Goal: Task Accomplishment & Management: Use online tool/utility

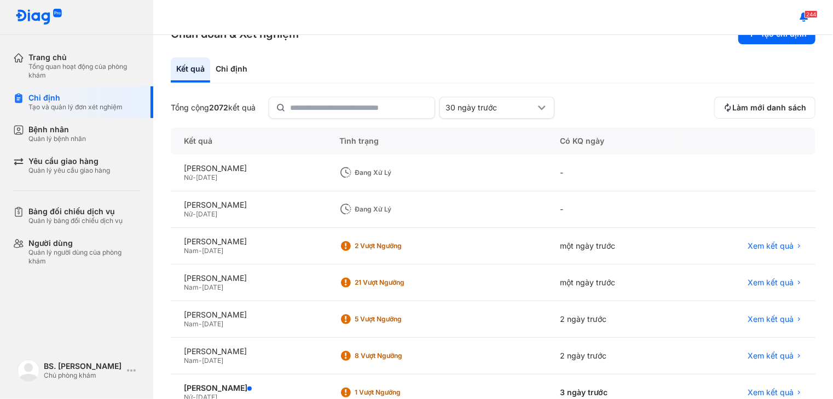
scroll to position [28, 0]
click at [326, 185] on div "[PERSON_NAME] Nữ - [DATE]" at bounding box center [248, 173] width 155 height 37
click at [313, 173] on div "[PERSON_NAME]" at bounding box center [248, 169] width 129 height 10
click at [428, 171] on div "Đang xử lý" at bounding box center [399, 173] width 88 height 9
click at [241, 166] on div "[PERSON_NAME]" at bounding box center [248, 169] width 129 height 10
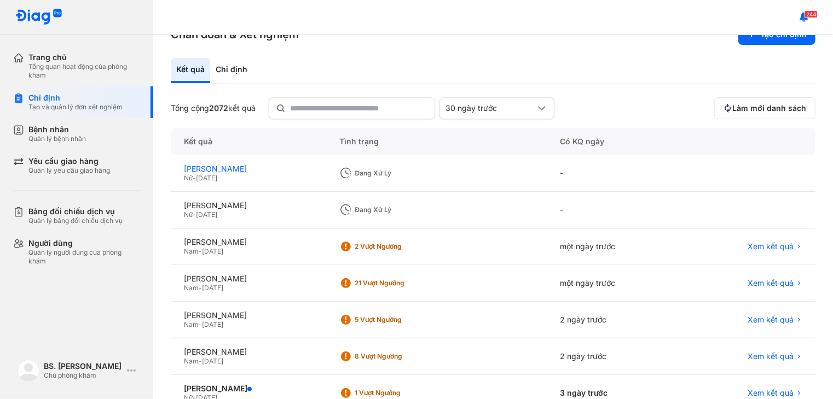
click at [228, 171] on div "[PERSON_NAME]" at bounding box center [248, 169] width 129 height 10
click at [96, 101] on div "Chỉ định" at bounding box center [75, 98] width 94 height 10
click at [94, 103] on div "Tạo và quản lý đơn xét nghiệm" at bounding box center [75, 107] width 94 height 9
click at [235, 171] on div "NGUYỄN THỊ KIM LOAN" at bounding box center [248, 169] width 129 height 10
click at [247, 171] on div "NGUYỄN THỊ KIM LOAN" at bounding box center [248, 169] width 129 height 10
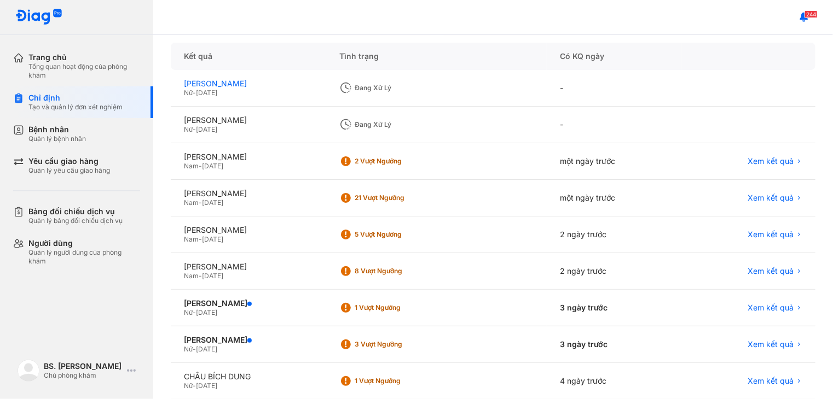
scroll to position [113, 0]
click at [326, 320] on div "LÊ THỊ KHỎE Nữ - 13/09/1961" at bounding box center [248, 309] width 155 height 37
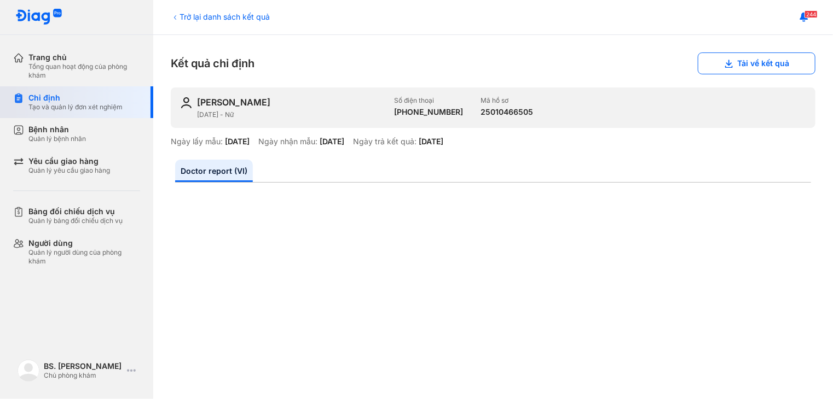
click at [90, 102] on div "Chỉ định" at bounding box center [75, 98] width 94 height 10
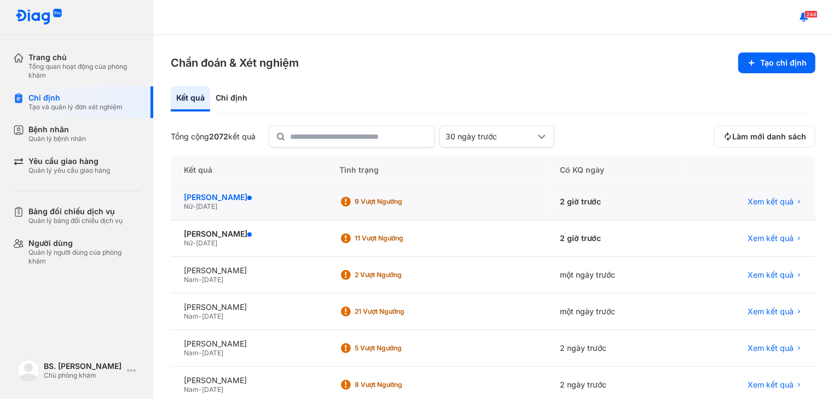
click at [311, 200] on div "NGUYỄN THỊ KIM LOAN" at bounding box center [248, 198] width 129 height 10
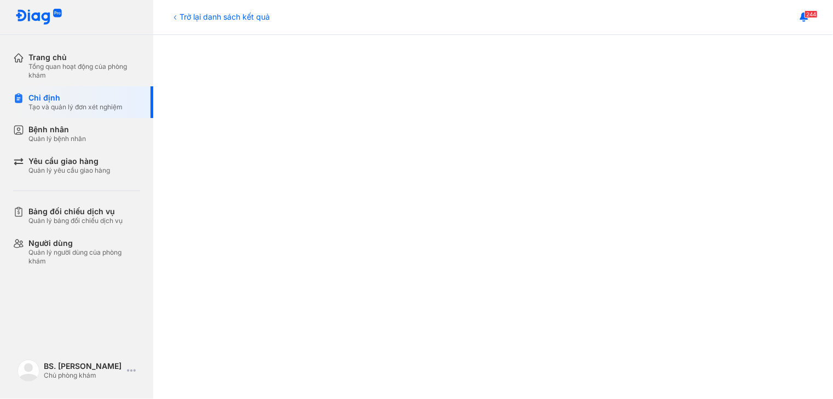
scroll to position [337, 0]
click at [97, 105] on div "Tạo và quản lý đơn xét nghiệm" at bounding box center [75, 107] width 94 height 9
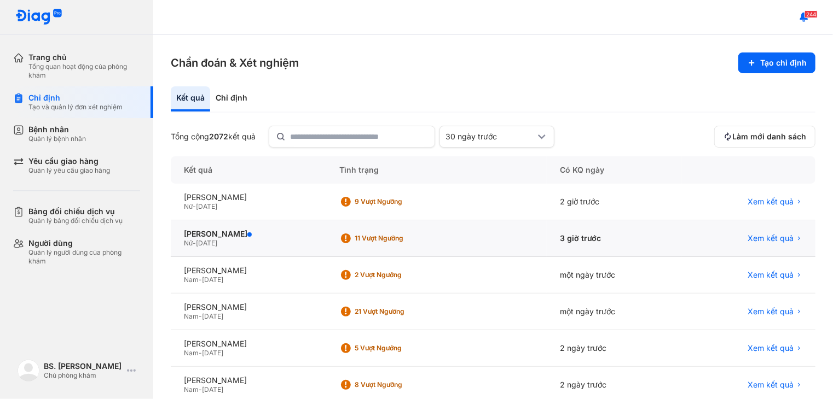
click at [355, 239] on div "11 Vượt ngưỡng" at bounding box center [436, 239] width 221 height 37
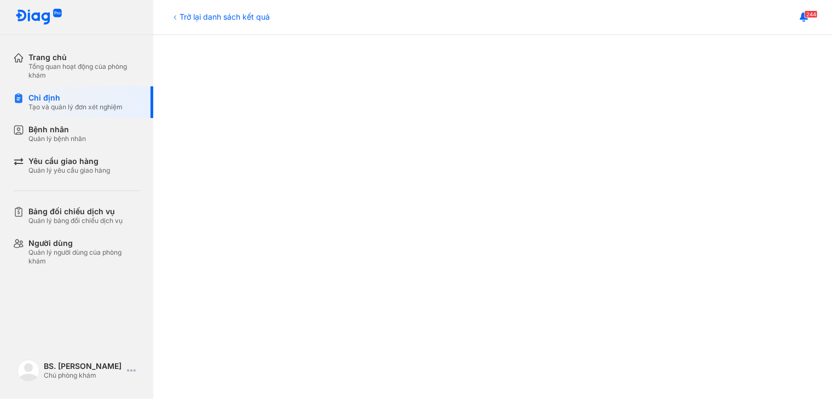
scroll to position [163, 0]
click at [85, 105] on div "Tạo và quản lý đơn xét nghiệm" at bounding box center [75, 107] width 94 height 9
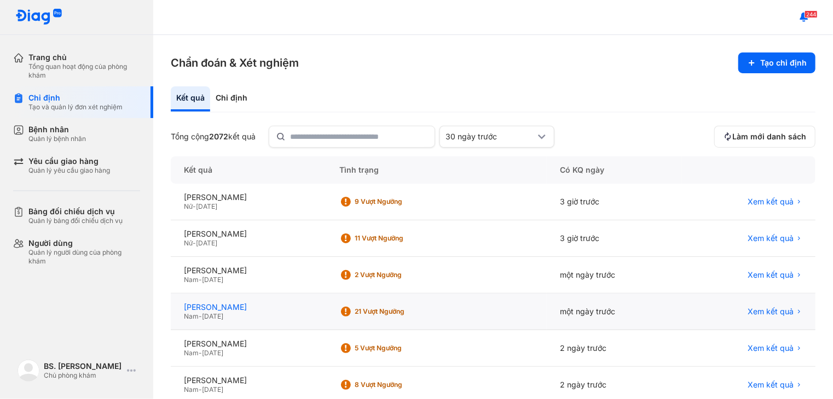
click at [306, 310] on div "[PERSON_NAME]" at bounding box center [248, 308] width 129 height 10
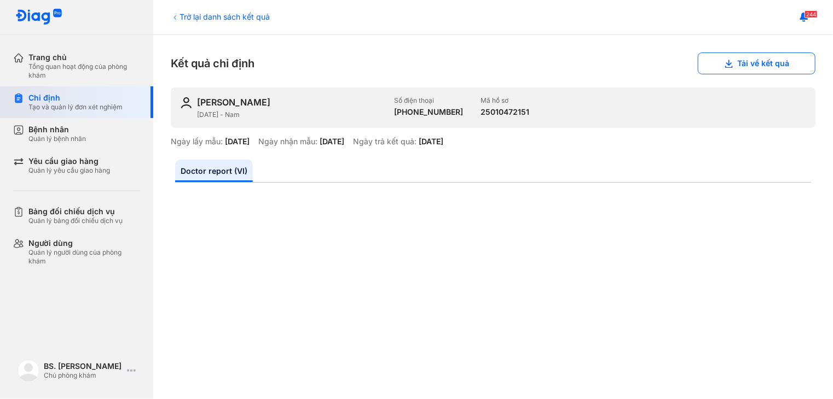
click at [105, 98] on div "Chỉ định" at bounding box center [75, 98] width 94 height 10
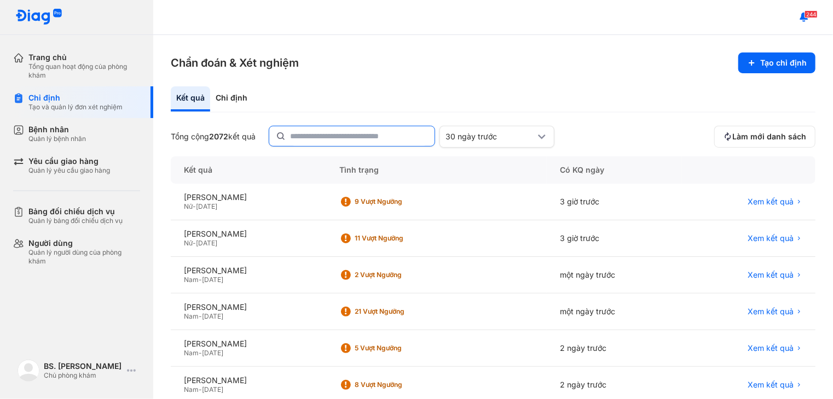
click at [361, 135] on input "text" at bounding box center [359, 136] width 138 height 20
click at [395, 274] on div "2 Vượt ngưỡng" at bounding box center [399, 276] width 88 height 9
click at [403, 279] on div "2 Vượt ngưỡng" at bounding box center [392, 275] width 107 height 16
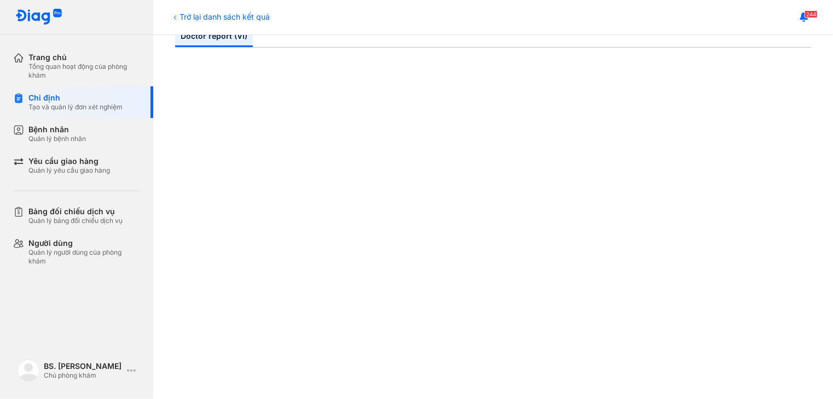
scroll to position [111, 0]
